Goal: Task Accomplishment & Management: Manage account settings

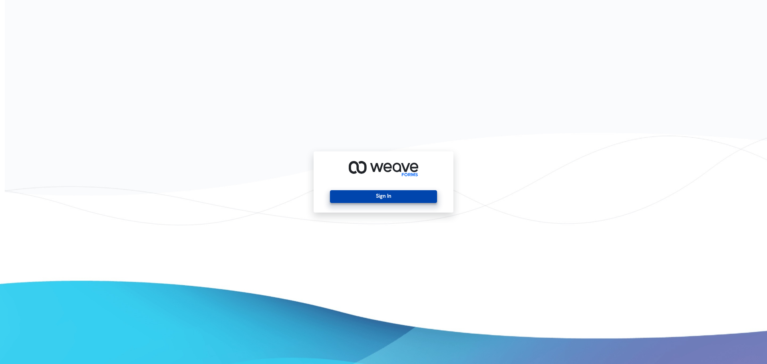
click at [343, 200] on button "Sign In" at bounding box center [383, 196] width 107 height 13
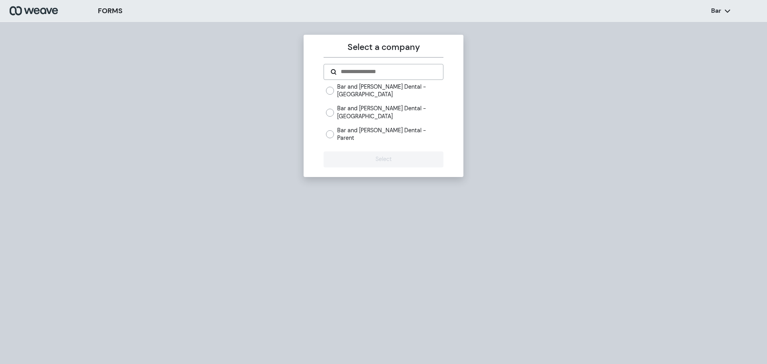
click at [384, 127] on label "Bar and [PERSON_NAME] Dental - Parent" at bounding box center [390, 134] width 106 height 15
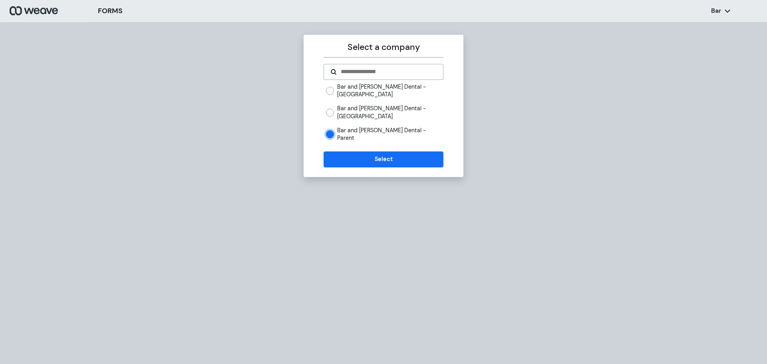
drag, startPoint x: 392, startPoint y: 111, endPoint x: 391, endPoint y: 115, distance: 4.7
click at [392, 110] on label "Bar and [PERSON_NAME] Dental - [GEOGRAPHIC_DATA]" at bounding box center [390, 112] width 106 height 15
click at [384, 153] on button "Select" at bounding box center [383, 159] width 119 height 16
